Goal: Transaction & Acquisition: Subscribe to service/newsletter

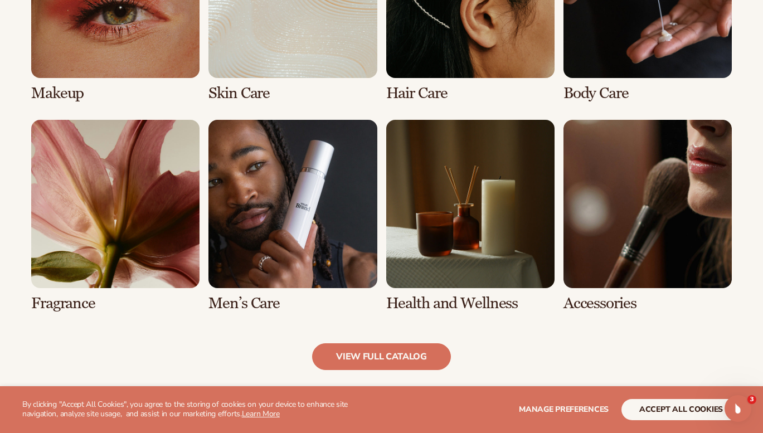
scroll to position [988, 0]
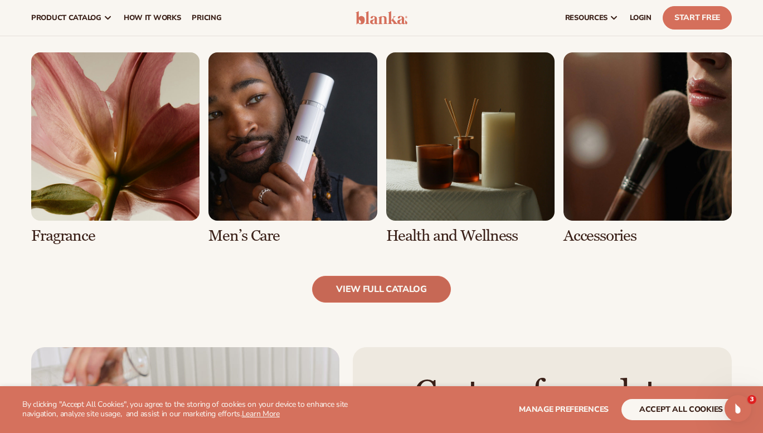
click at [410, 290] on link "view full catalog" at bounding box center [381, 289] width 139 height 27
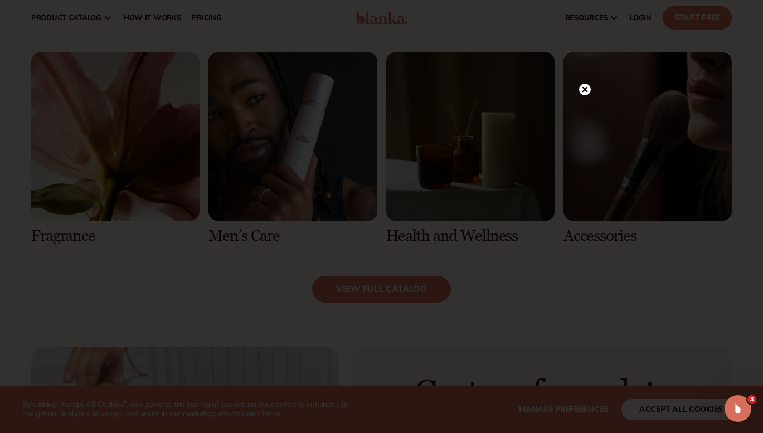
click at [584, 88] on icon at bounding box center [585, 90] width 6 height 6
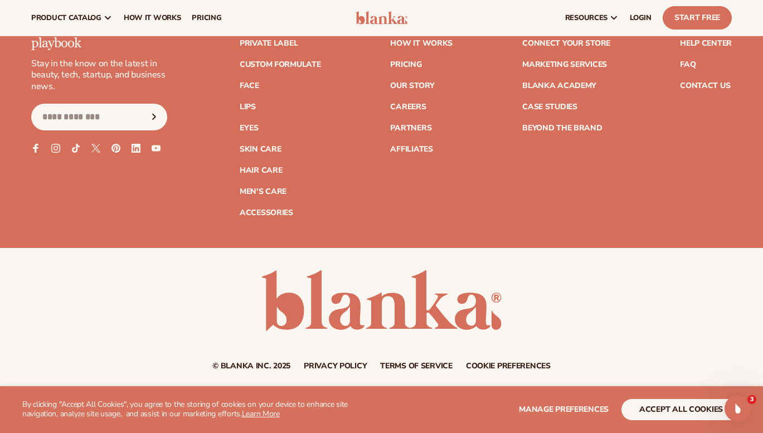
scroll to position [1923, 0]
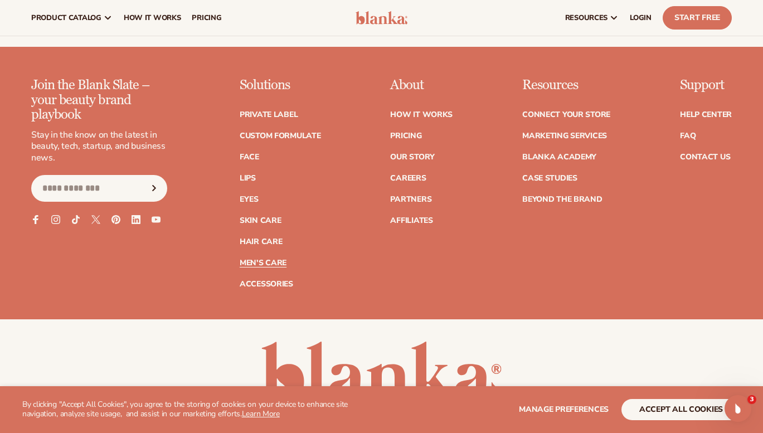
click at [276, 259] on link "Men's Care" at bounding box center [263, 263] width 47 height 8
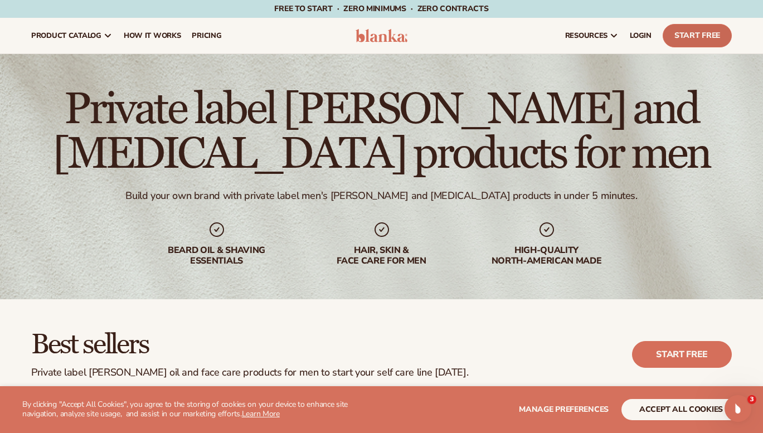
click at [702, 32] on link "Start Free" at bounding box center [697, 35] width 69 height 23
